Goal: Find specific page/section: Find specific page/section

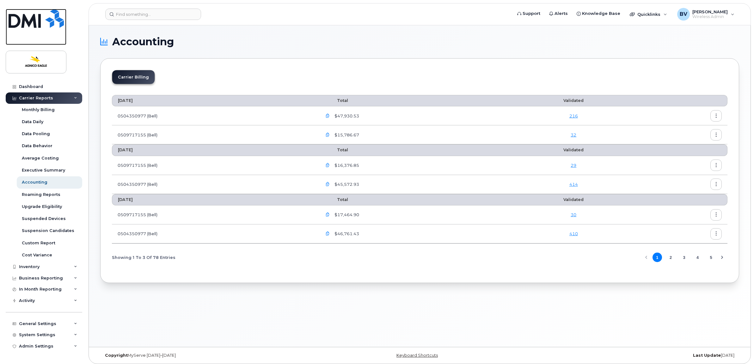
drag, startPoint x: 32, startPoint y: 24, endPoint x: 41, endPoint y: 24, distance: 9.2
click at [32, 24] on img at bounding box center [36, 18] width 55 height 19
click at [138, 14] on input at bounding box center [153, 14] width 96 height 11
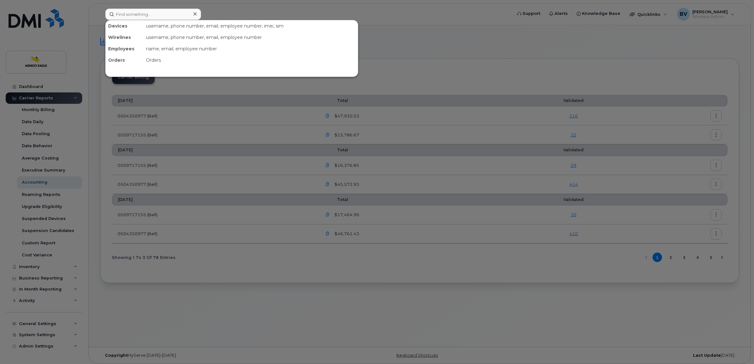
click at [385, 26] on div at bounding box center [377, 182] width 754 height 364
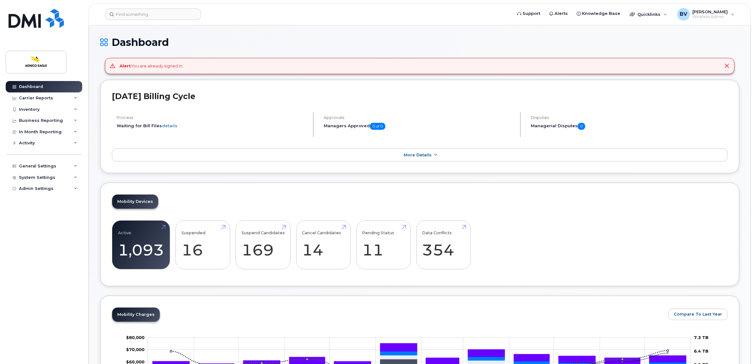
drag, startPoint x: 140, startPoint y: 66, endPoint x: 224, endPoint y: 69, distance: 84.2
click at [224, 69] on div "Alert You are already signed in." at bounding box center [420, 66] width 630 height 16
drag, startPoint x: 224, startPoint y: 69, endPoint x: 167, endPoint y: 68, distance: 56.9
click at [167, 68] on div "Alert You are already signed in." at bounding box center [152, 66] width 64 height 6
click at [725, 65] on icon at bounding box center [727, 65] width 5 height 5
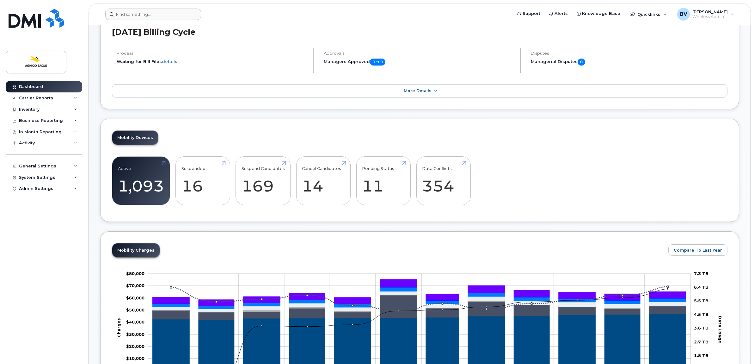
scroll to position [40, 0]
